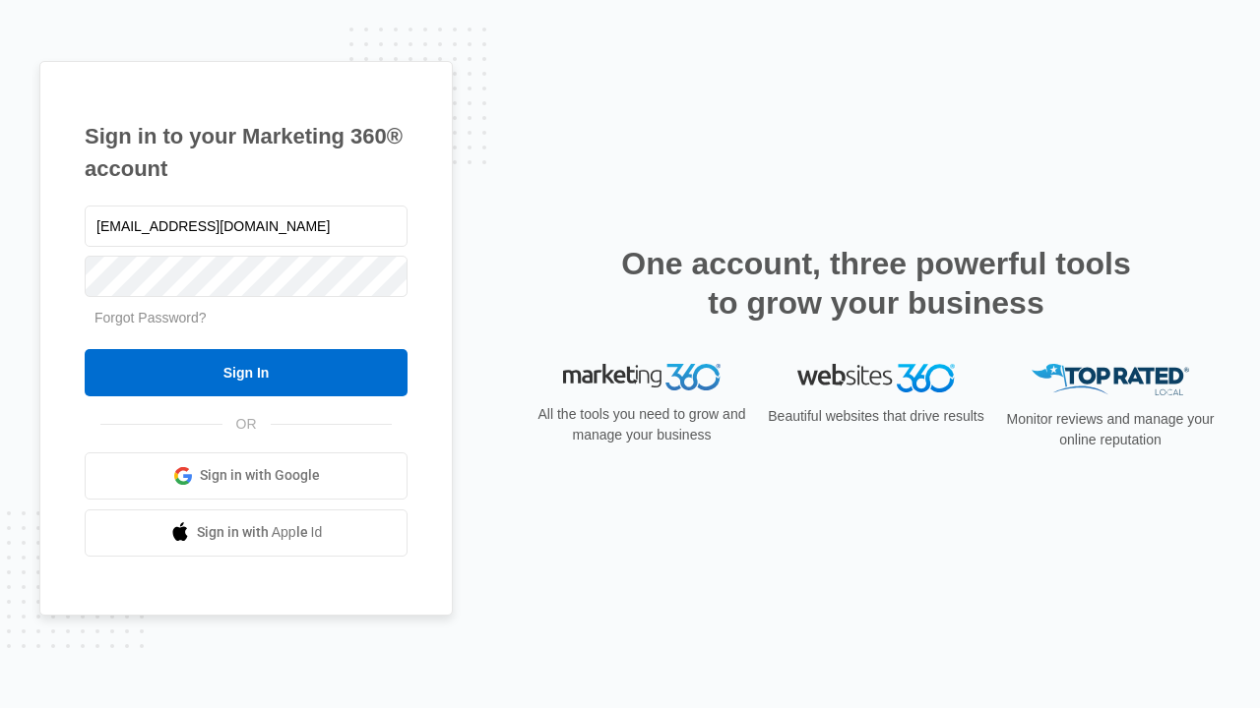
type input "dankie614@gmail.com"
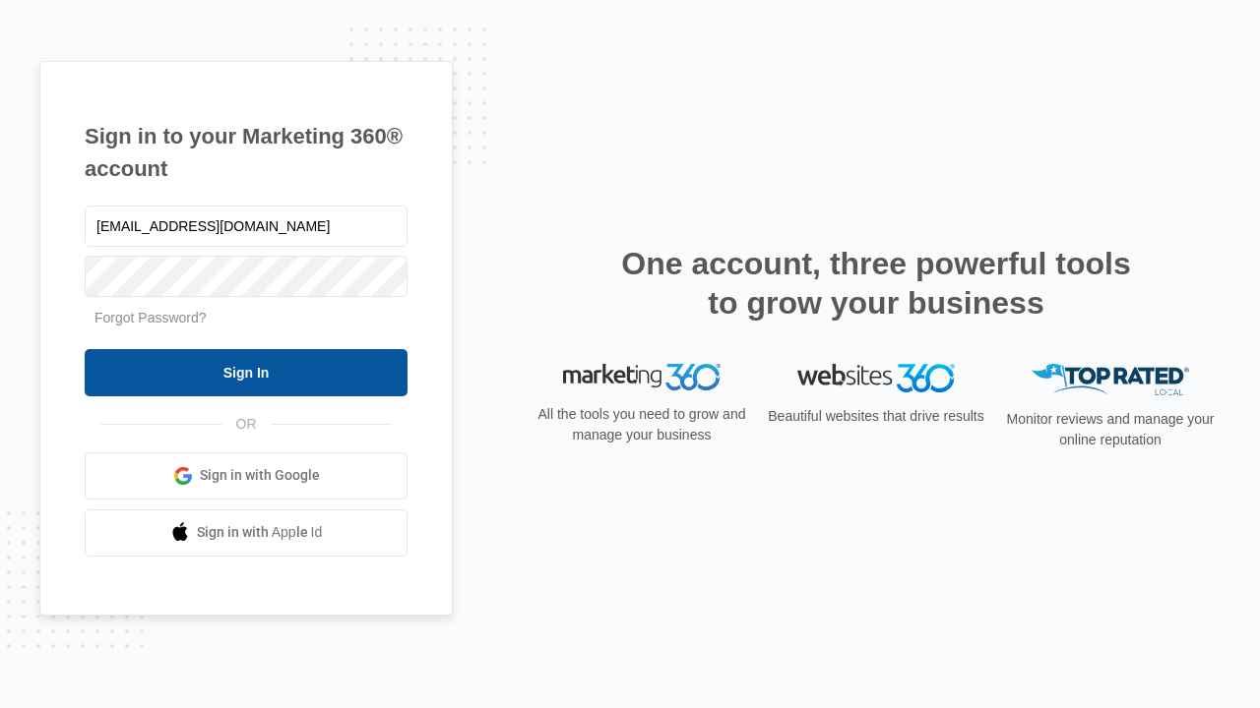
click at [246, 372] on input "Sign In" at bounding box center [246, 372] width 323 height 47
